Goal: Task Accomplishment & Management: Use online tool/utility

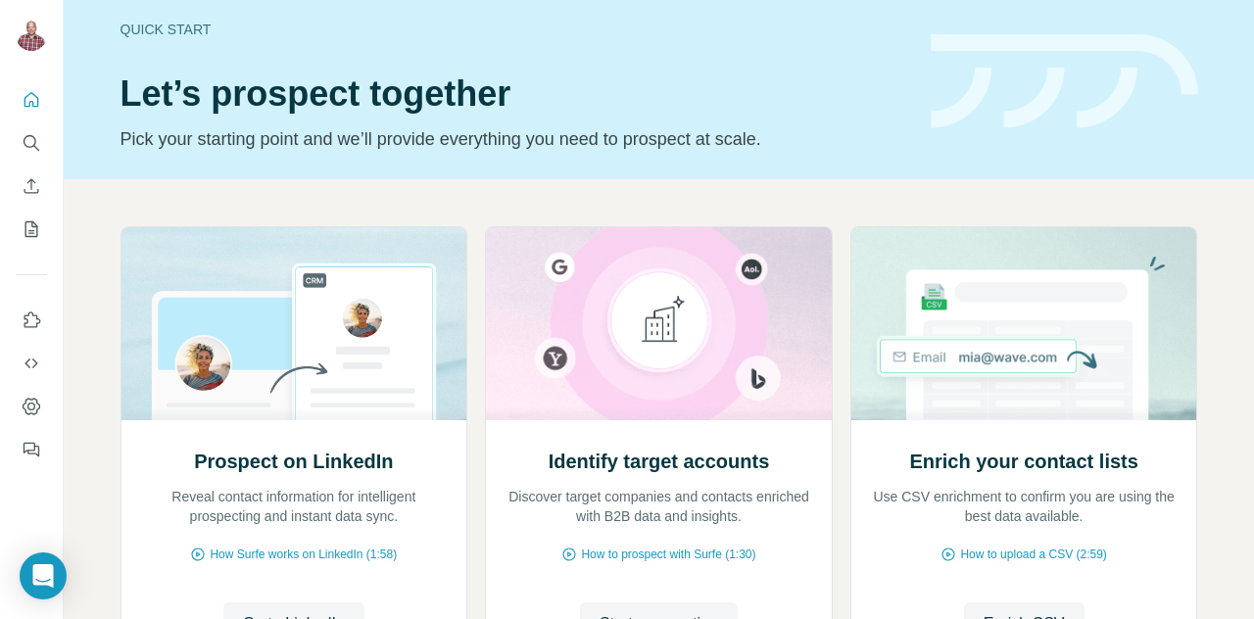
scroll to position [9, 0]
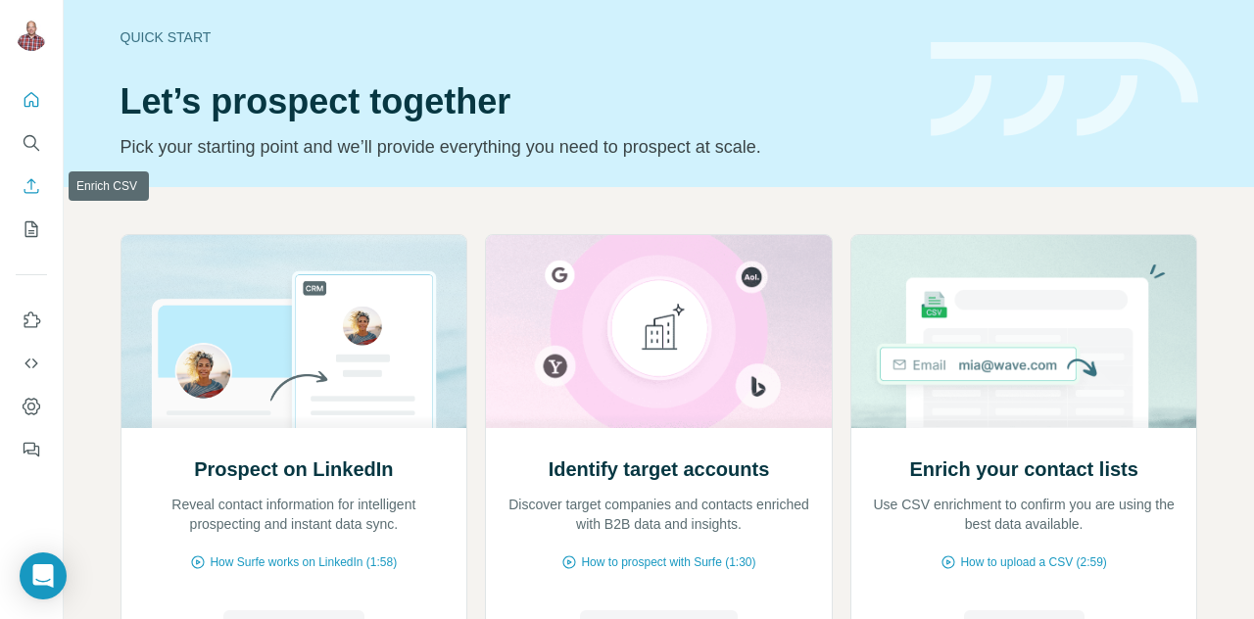
click at [35, 182] on icon "Enrich CSV" at bounding box center [31, 185] width 15 height 15
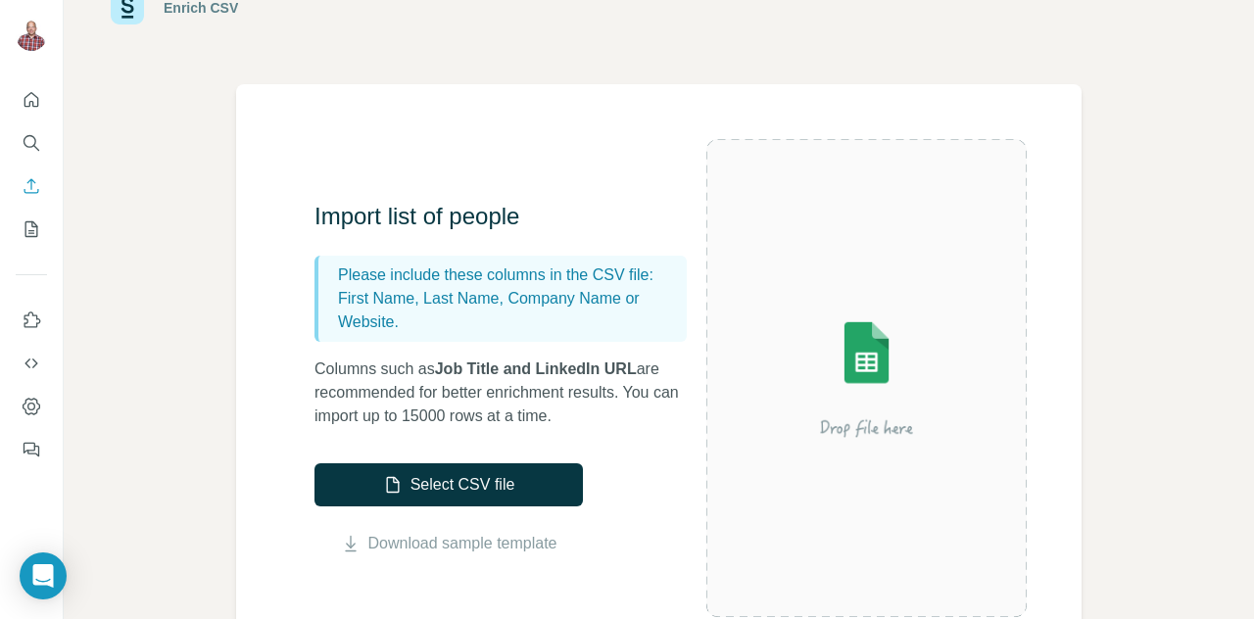
scroll to position [98, 0]
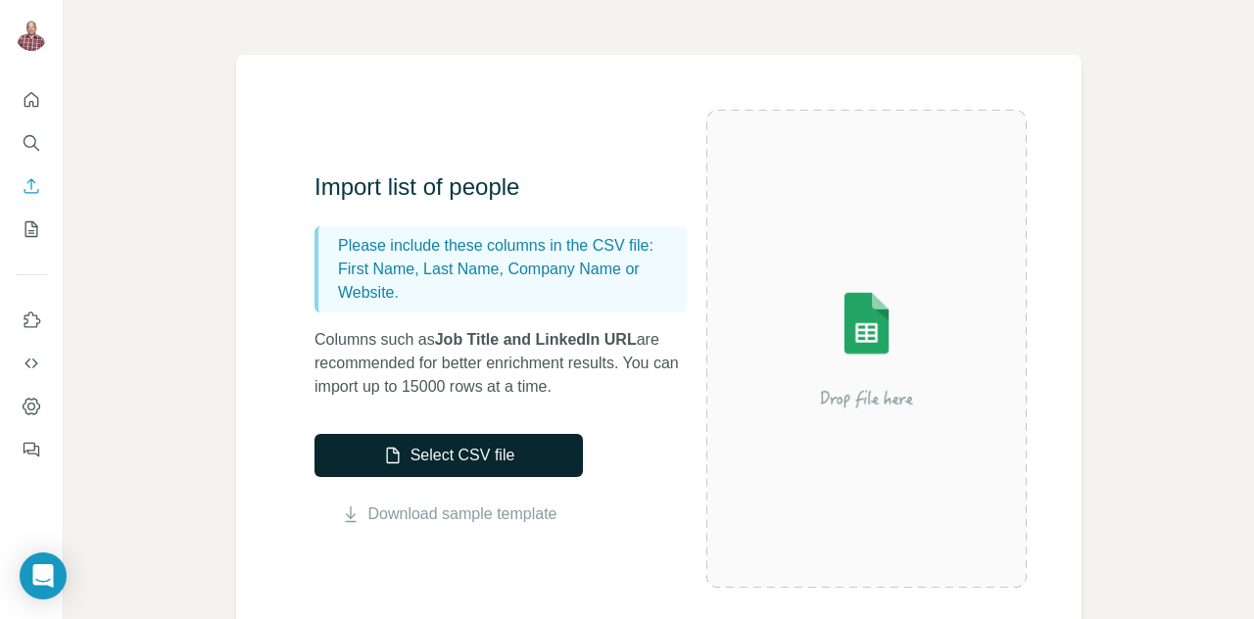
click at [445, 456] on button "Select CSV file" at bounding box center [449, 455] width 268 height 43
click at [475, 511] on link "Download sample template" at bounding box center [462, 515] width 189 height 24
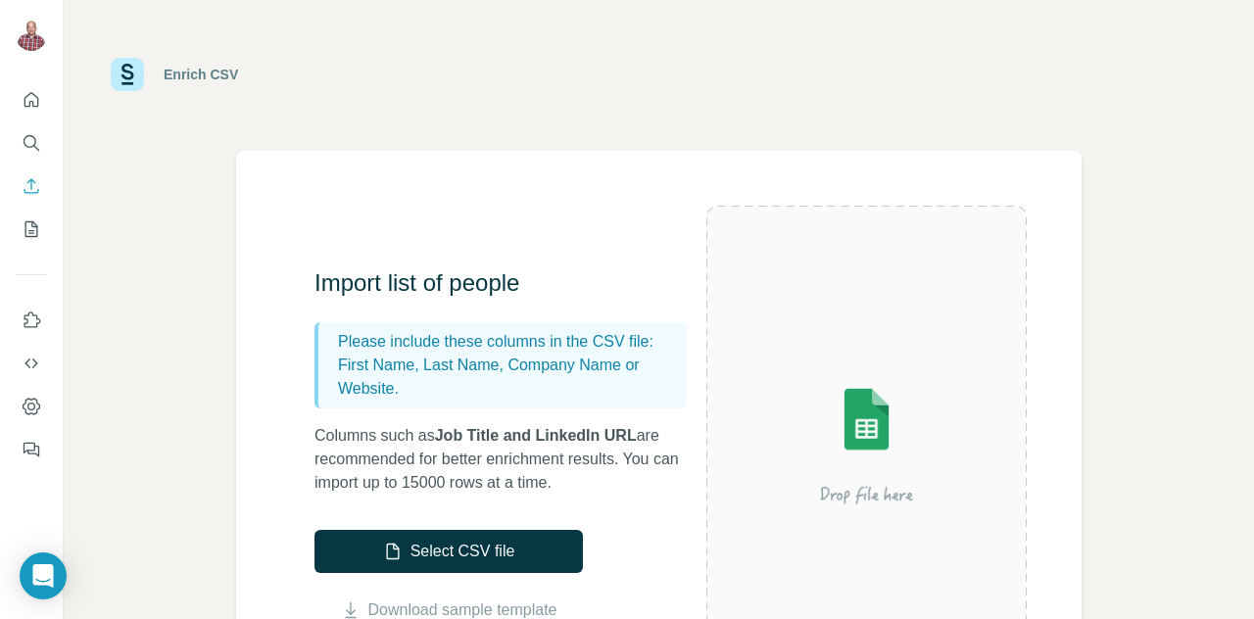
scroll to position [0, 0]
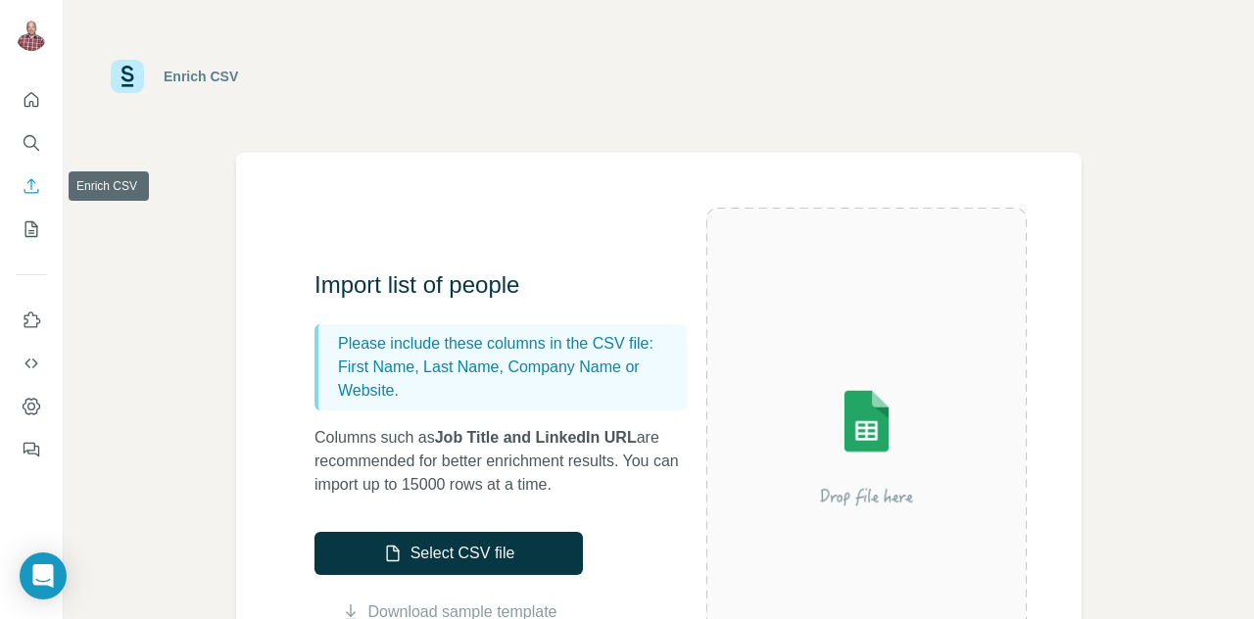
click at [29, 182] on icon "Enrich CSV" at bounding box center [32, 186] width 20 height 20
click at [30, 403] on icon "Dashboard" at bounding box center [31, 407] width 8 height 8
